Goal: Navigation & Orientation: Find specific page/section

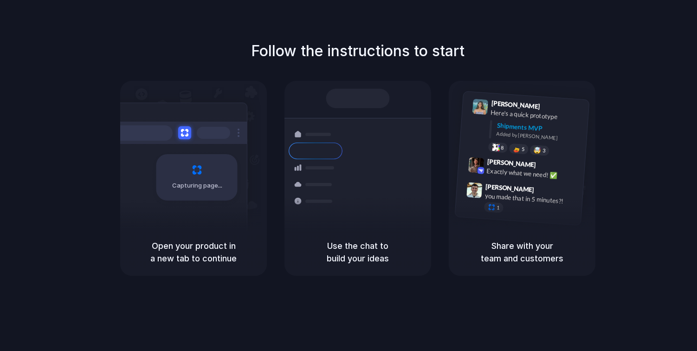
click at [348, 175] on div at bounding box center [348, 175] width 0 height 0
